Goal: Navigation & Orientation: Find specific page/section

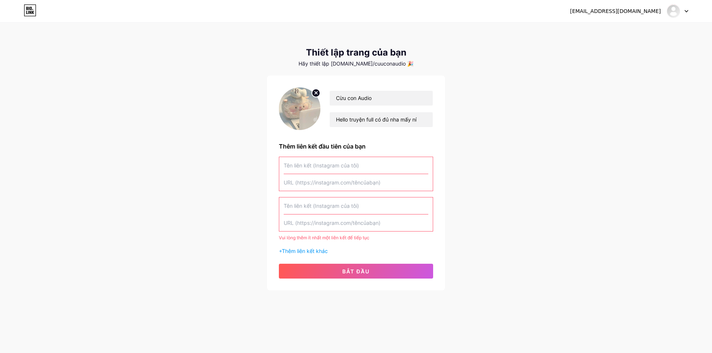
click at [685, 15] on div at bounding box center [678, 10] width 22 height 13
click at [637, 34] on link "Bảng điều khiển" at bounding box center [642, 30] width 92 height 20
